Goal: Information Seeking & Learning: Compare options

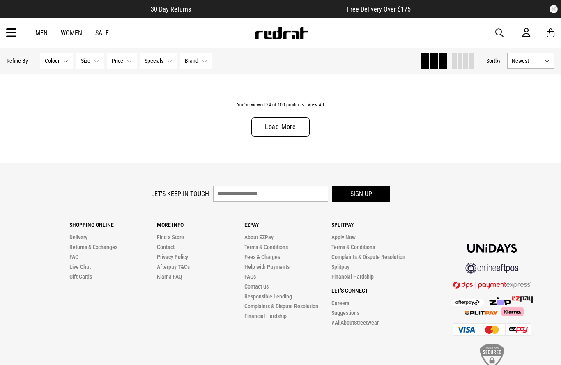
click at [268, 131] on link "Load More" at bounding box center [280, 127] width 58 height 20
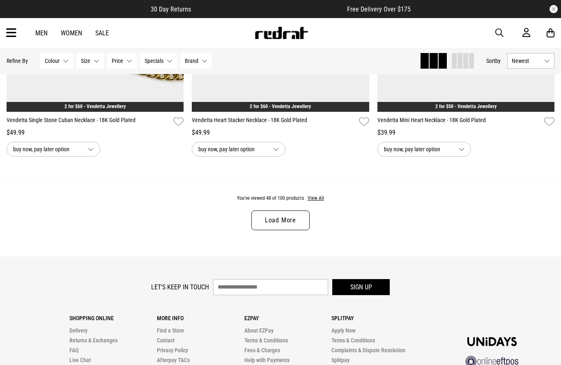
scroll to position [4933, 0]
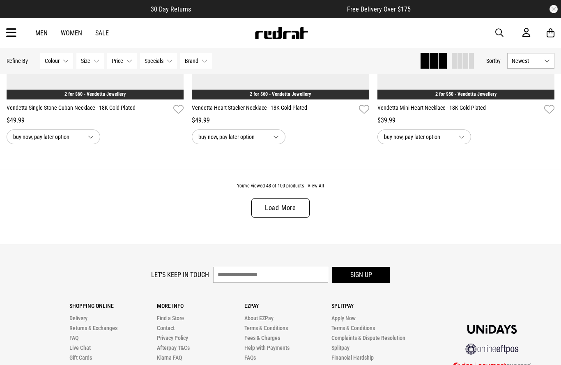
click at [268, 214] on link "Load More" at bounding box center [280, 208] width 58 height 20
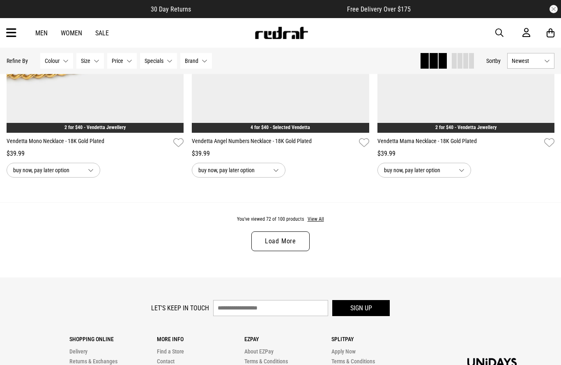
scroll to position [7369, 0]
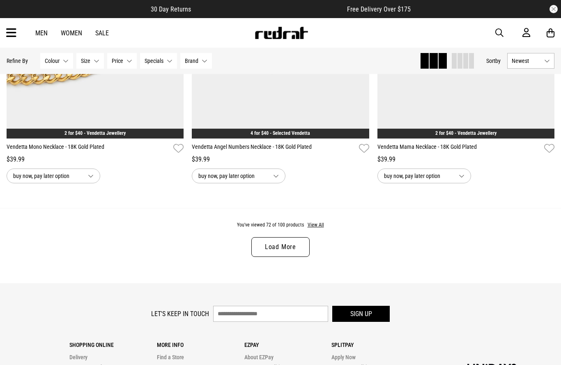
click at [279, 257] on link "Load More" at bounding box center [280, 247] width 58 height 20
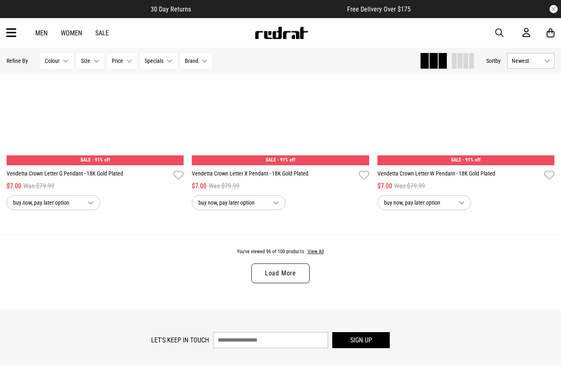
scroll to position [9817, 0]
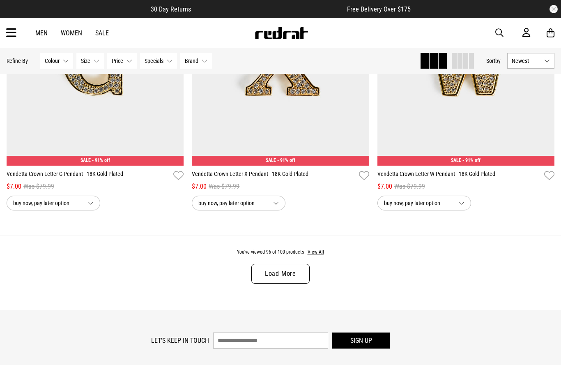
click at [275, 284] on link "Load More" at bounding box center [280, 274] width 58 height 20
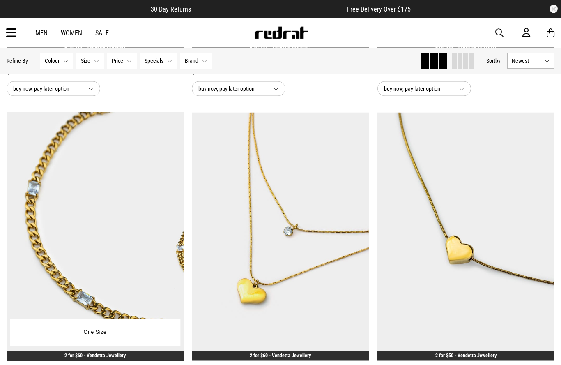
scroll to position [4673, 0]
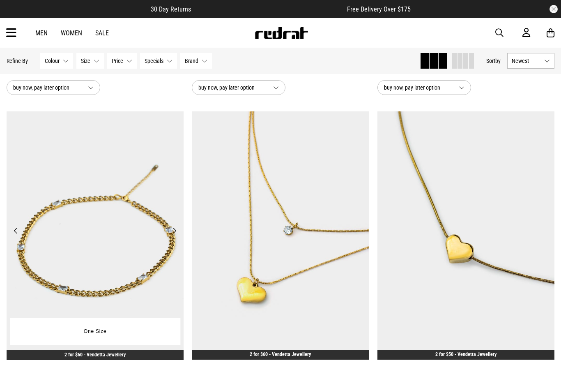
click at [63, 294] on img at bounding box center [95, 235] width 177 height 249
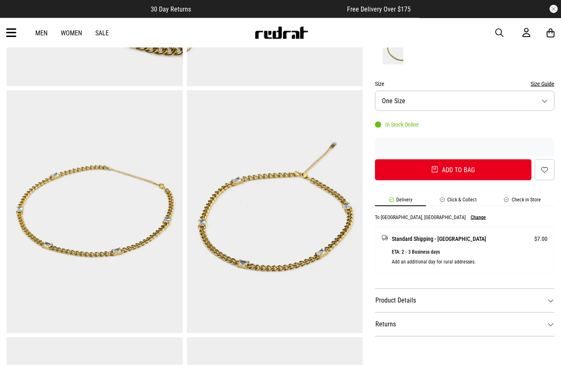
scroll to position [233, 0]
click at [454, 302] on dt "Product Details" at bounding box center [465, 300] width 180 height 24
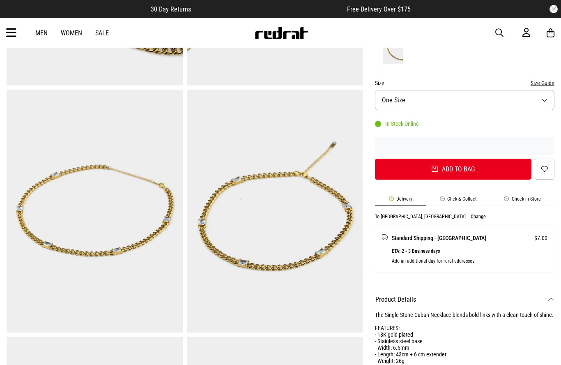
click at [56, 278] on img at bounding box center [95, 211] width 176 height 243
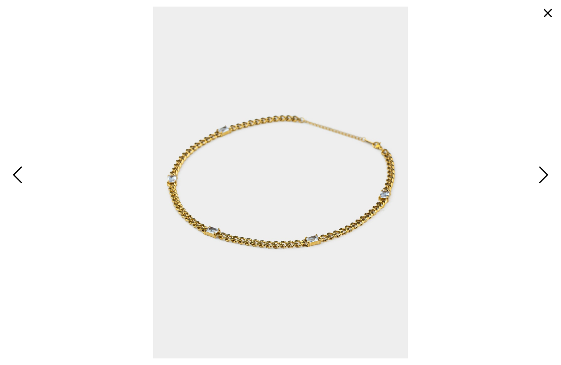
click at [546, 14] on button "button" at bounding box center [548, 13] width 20 height 20
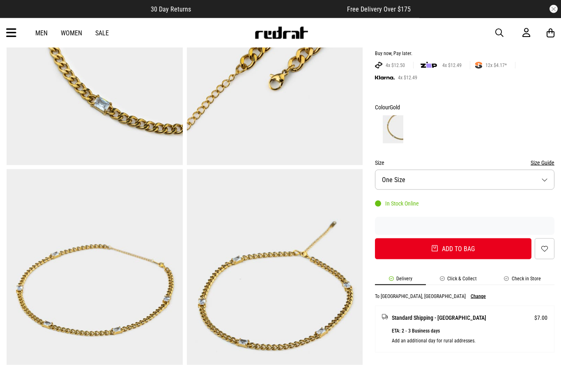
scroll to position [135, 0]
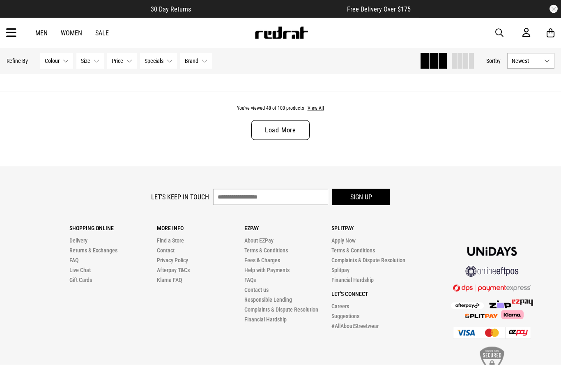
scroll to position [2583, 0]
click at [268, 137] on link "Load More" at bounding box center [280, 130] width 58 height 20
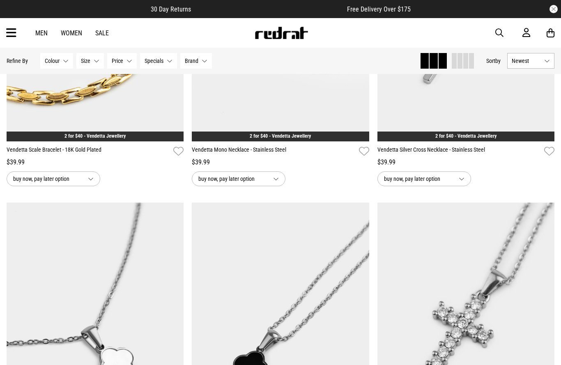
scroll to position [3079, 0]
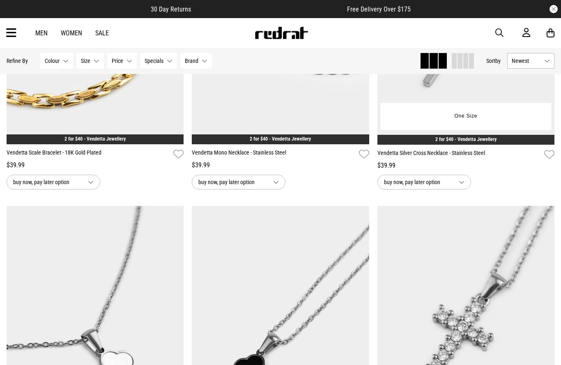
click at [411, 110] on img at bounding box center [466, 20] width 177 height 249
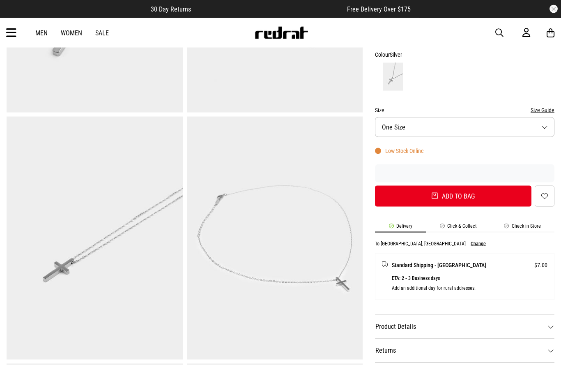
scroll to position [207, 0]
click at [390, 326] on dt "Product Details" at bounding box center [465, 326] width 180 height 24
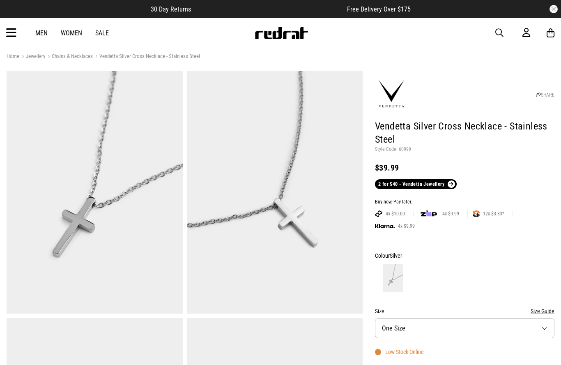
scroll to position [0, 0]
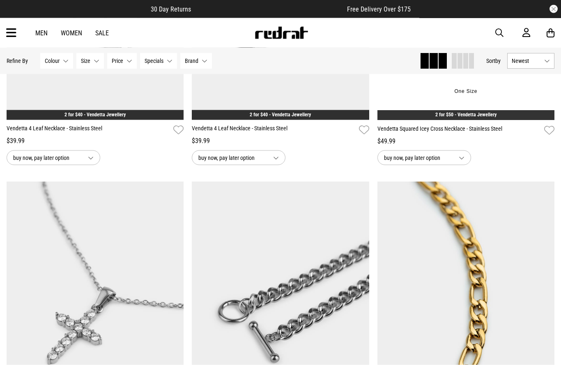
scroll to position [939, 0]
click at [402, 94] on div "One Size" at bounding box center [466, 91] width 171 height 27
click at [406, 100] on div "One Size" at bounding box center [466, 91] width 171 height 27
click at [423, 88] on div "One Size" at bounding box center [466, 91] width 171 height 27
click at [414, 97] on div "One Size" at bounding box center [466, 91] width 171 height 27
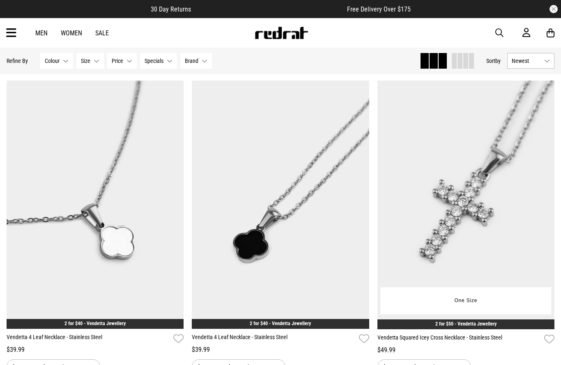
scroll to position [729, 0]
click at [446, 309] on div "One Size" at bounding box center [466, 301] width 171 height 27
click at [441, 281] on img at bounding box center [466, 205] width 177 height 249
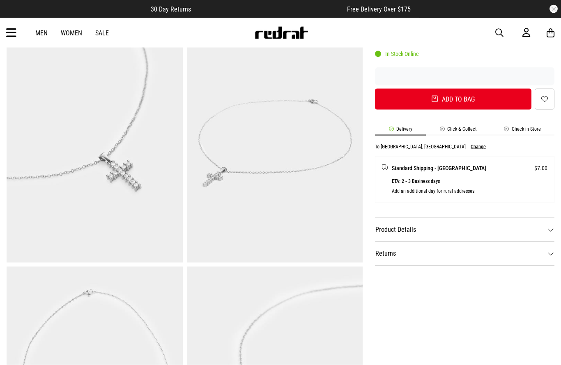
scroll to position [303, 0]
click at [389, 226] on dt "Product Details" at bounding box center [465, 230] width 180 height 24
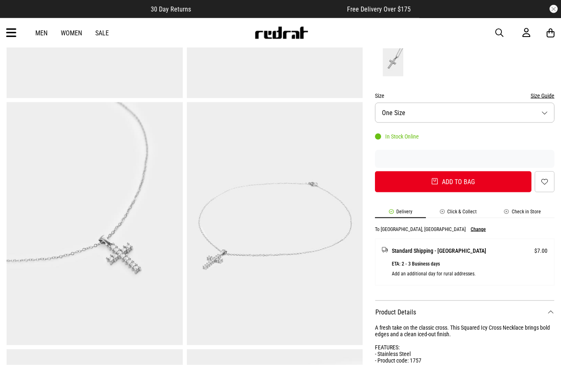
scroll to position [203, 0]
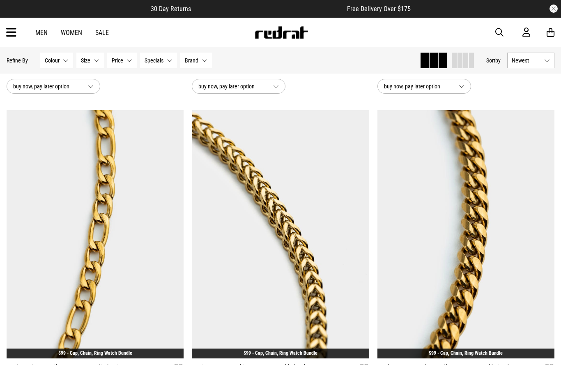
scroll to position [1318, 0]
